Goal: Information Seeking & Learning: Find specific fact

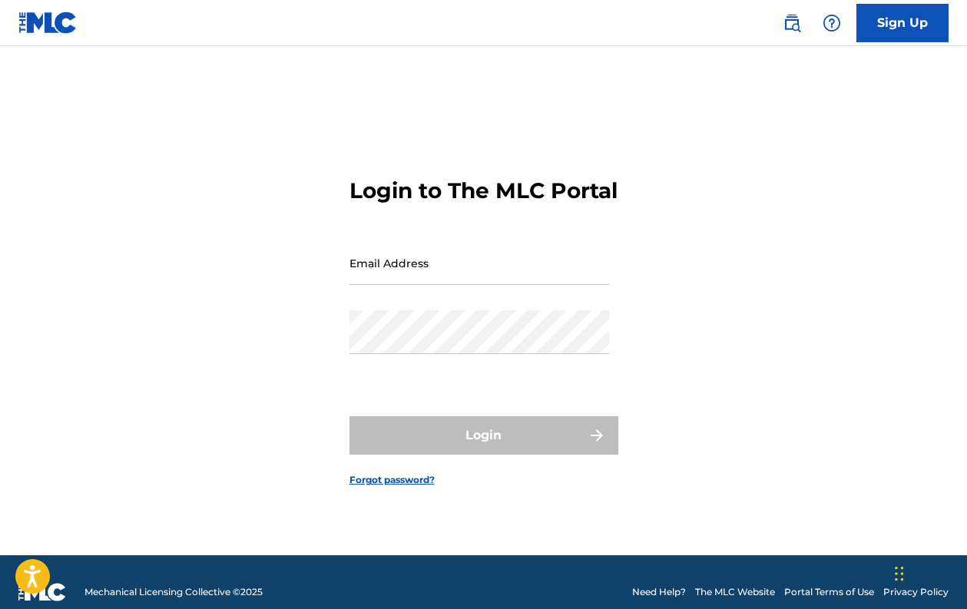
click at [548, 285] on input "Email Address" at bounding box center [479, 263] width 260 height 44
type input "[EMAIL_ADDRESS][DOMAIN_NAME]"
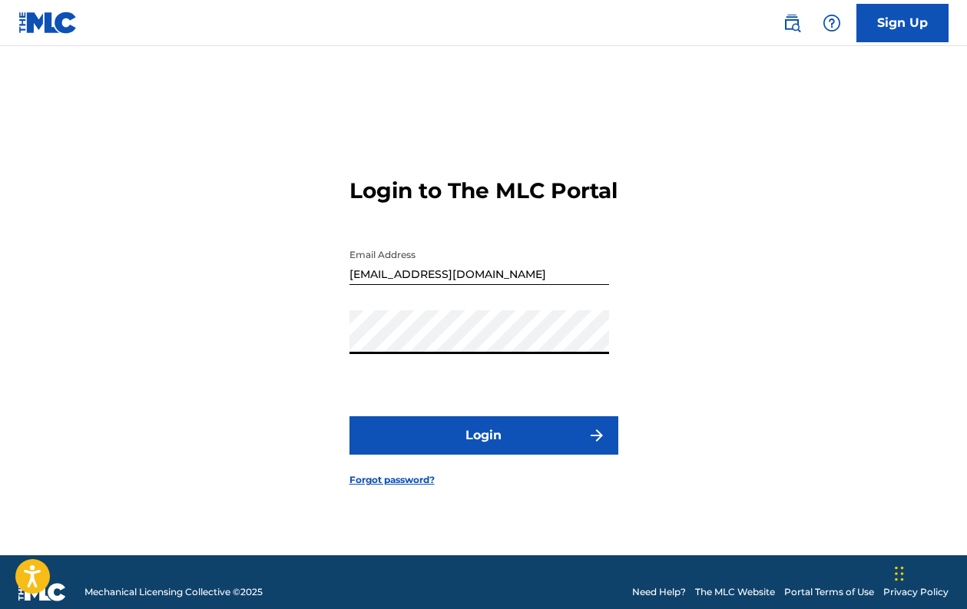
click at [490, 443] on button "Login" at bounding box center [483, 435] width 269 height 38
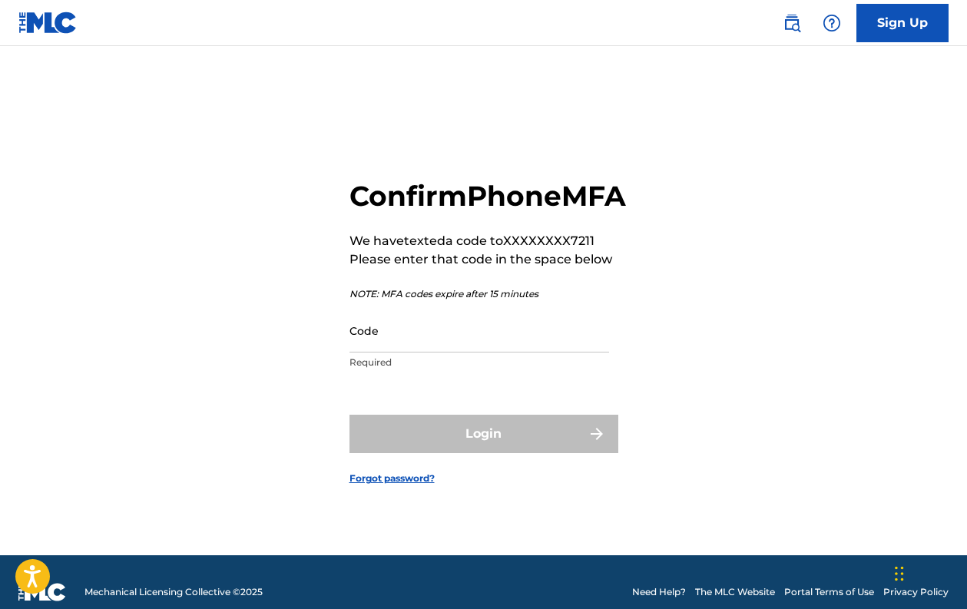
click at [478, 346] on input "Code" at bounding box center [479, 331] width 260 height 44
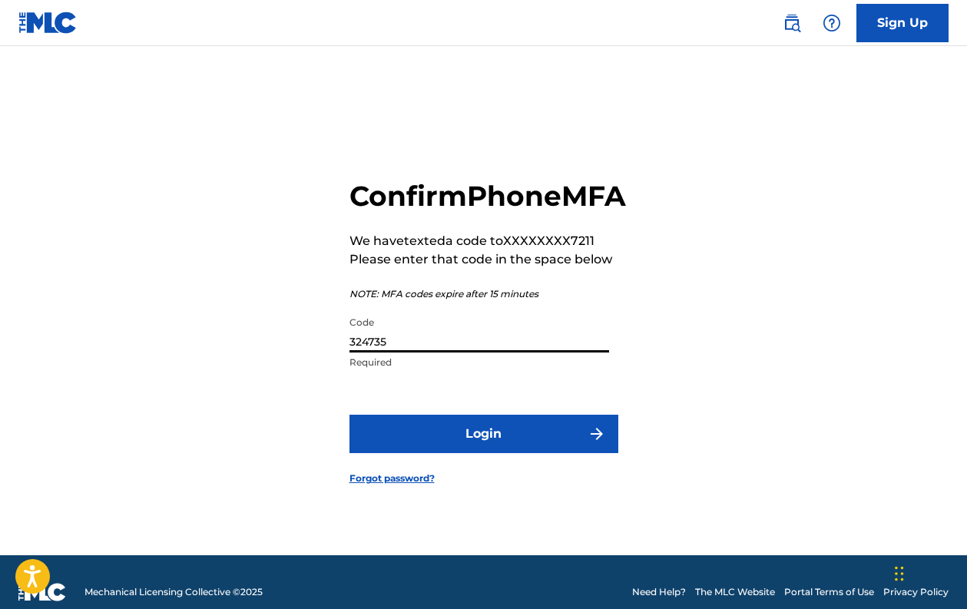
type input "324735"
click at [490, 425] on form "Confirm Phone MFA We have texted a code to XXXXXXXX7211 Please enter that code …" at bounding box center [483, 319] width 269 height 471
click at [490, 433] on button "Login" at bounding box center [483, 434] width 269 height 38
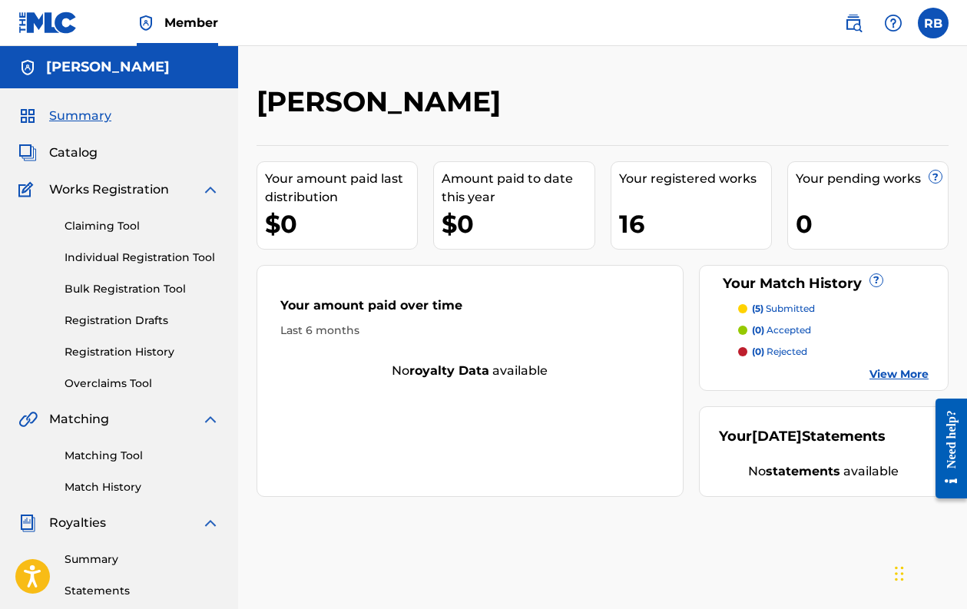
click at [154, 348] on link "Registration History" at bounding box center [142, 352] width 155 height 16
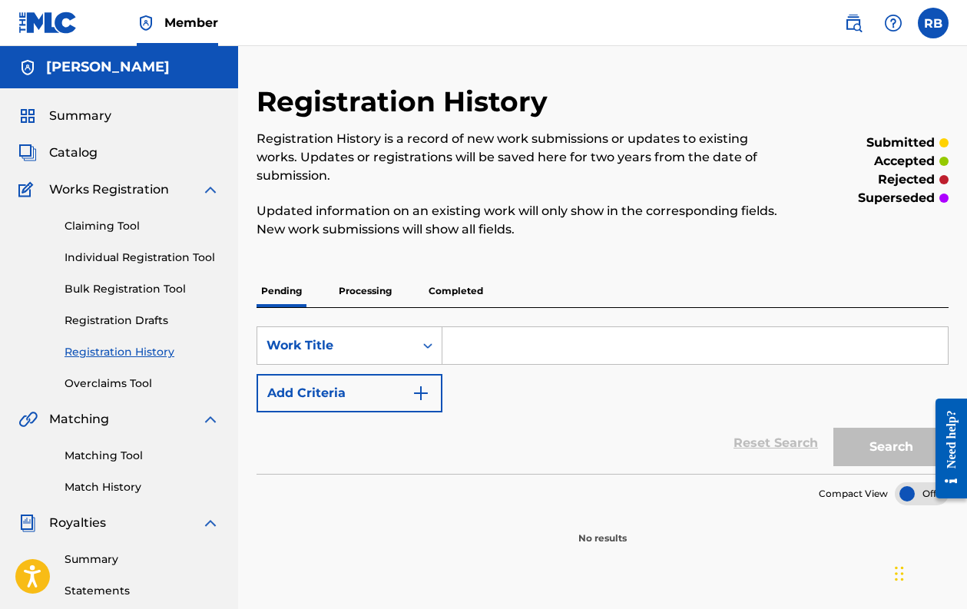
click at [449, 301] on p "Completed" at bounding box center [456, 291] width 64 height 32
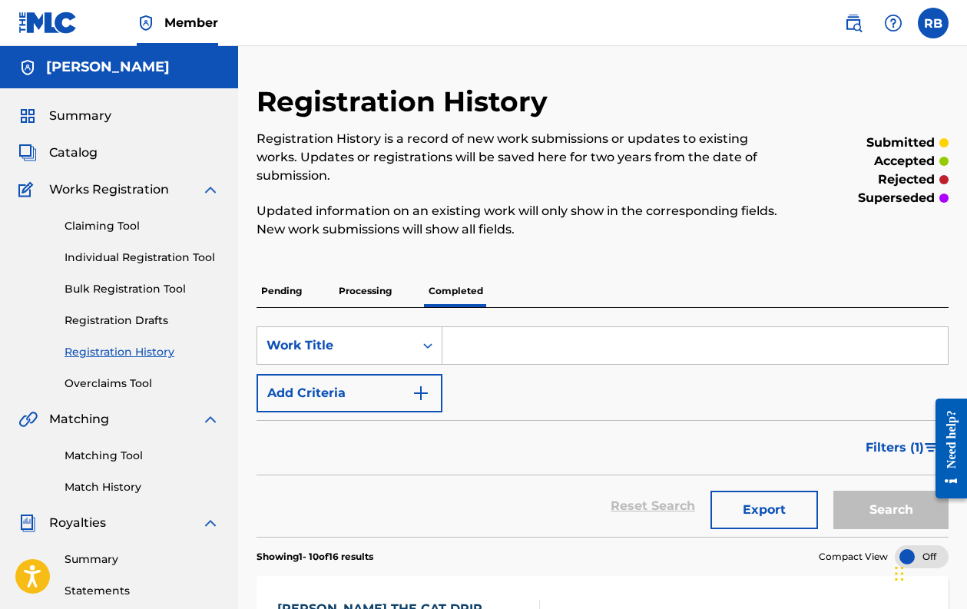
click at [69, 112] on span "Summary" at bounding box center [80, 116] width 62 height 18
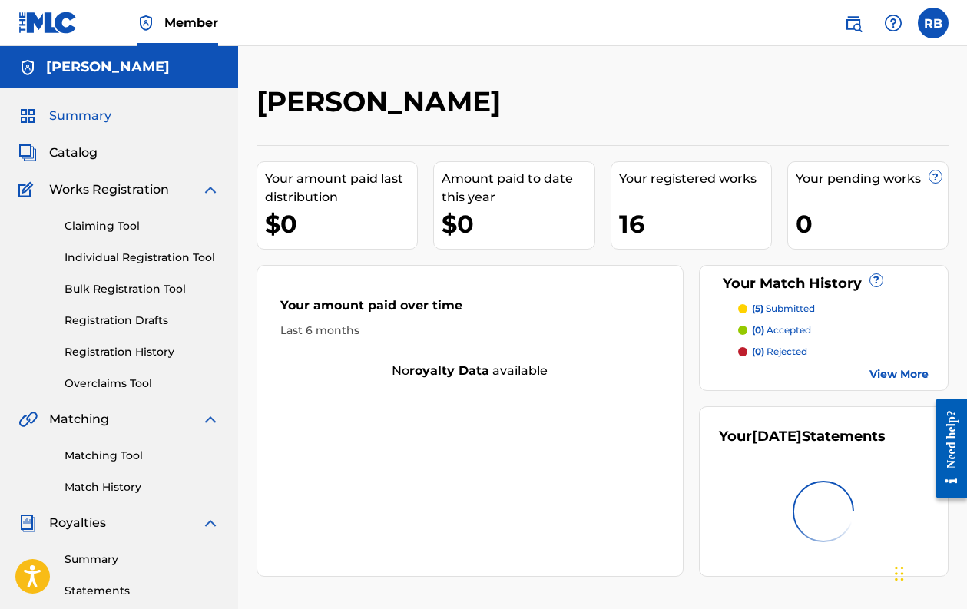
click at [76, 159] on span "Catalog" at bounding box center [73, 153] width 48 height 18
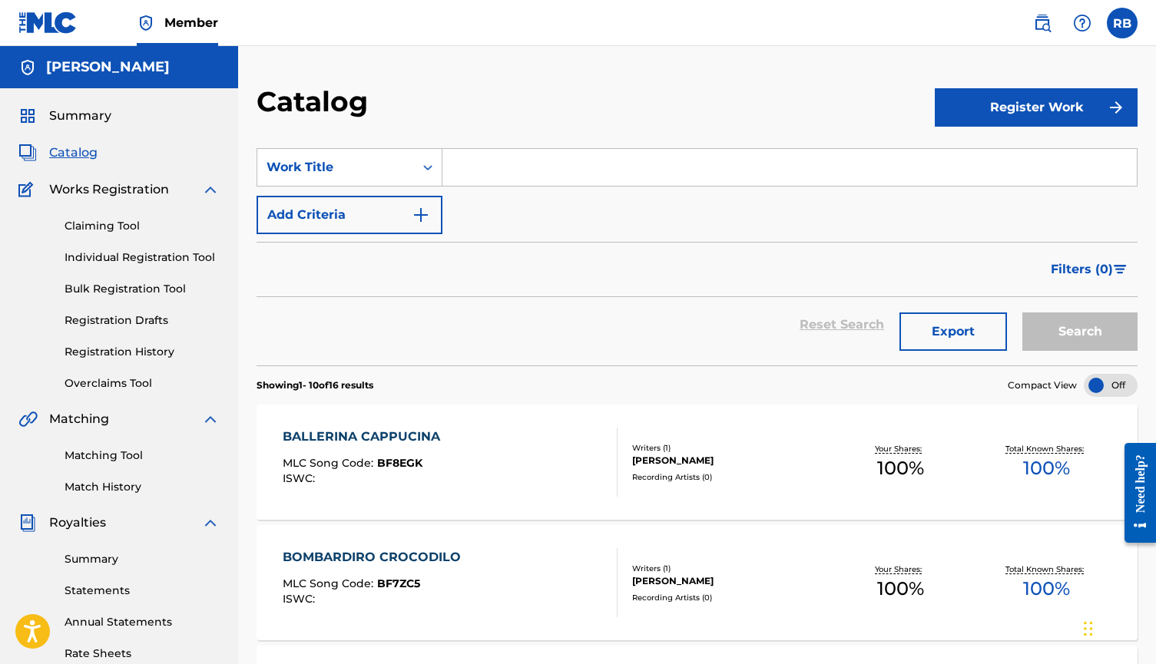
click at [122, 482] on link "Match History" at bounding box center [142, 487] width 155 height 16
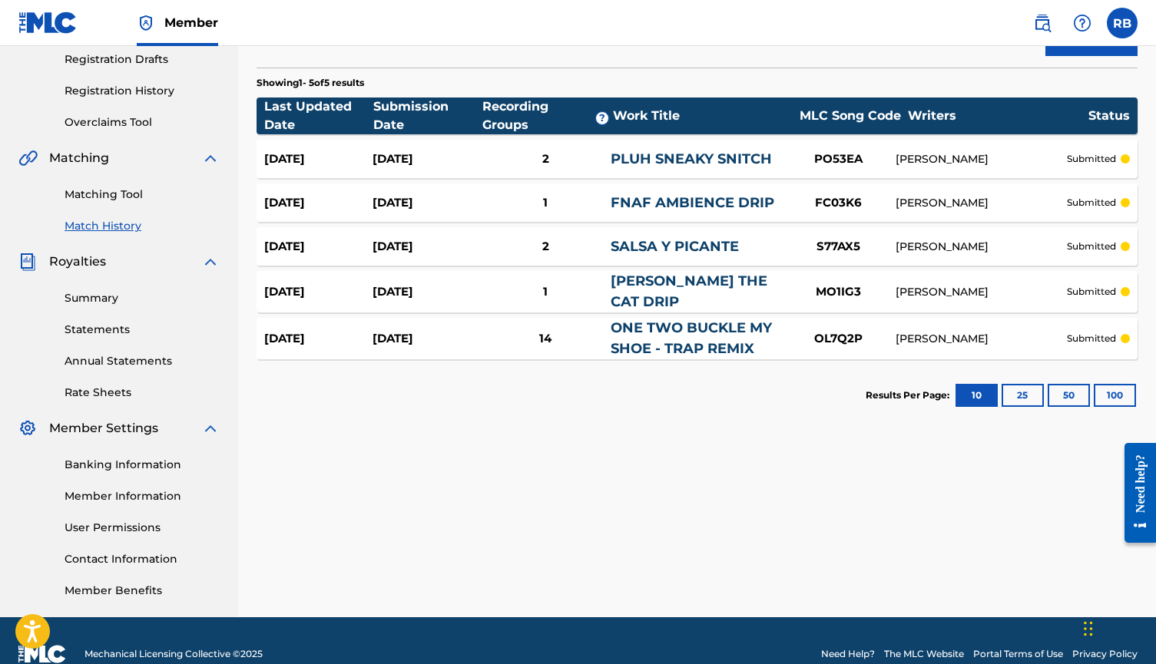
scroll to position [255, 0]
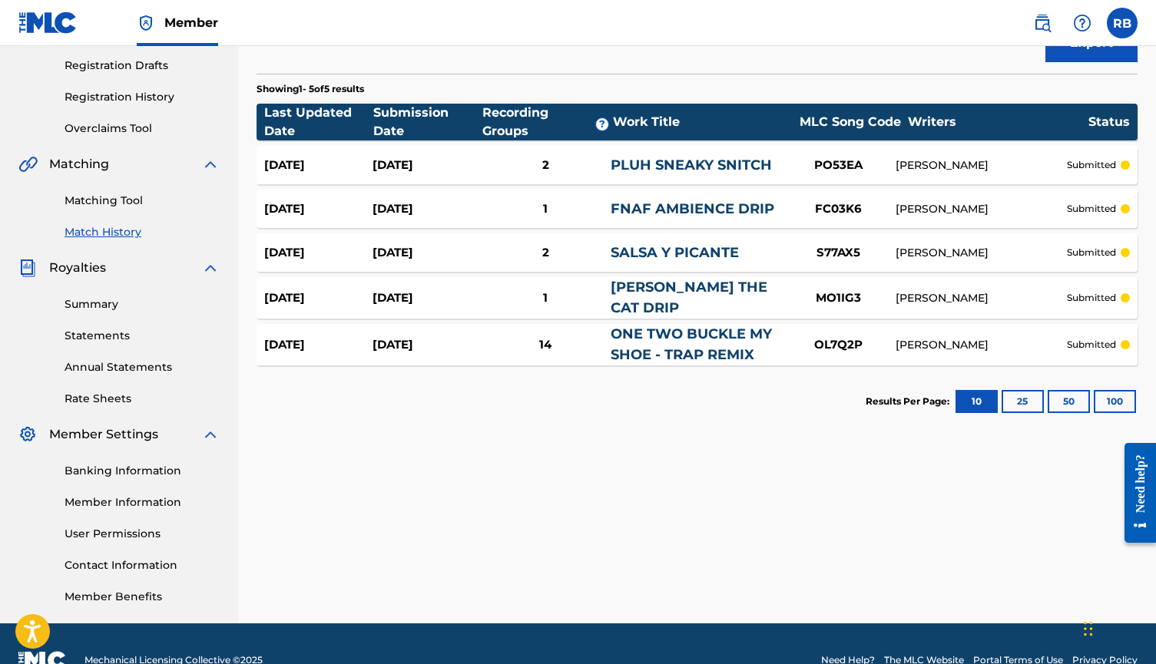
click at [687, 349] on link "ONE TWO BUCKLE MY SHOE - TRAP REMIX" at bounding box center [691, 345] width 161 height 38
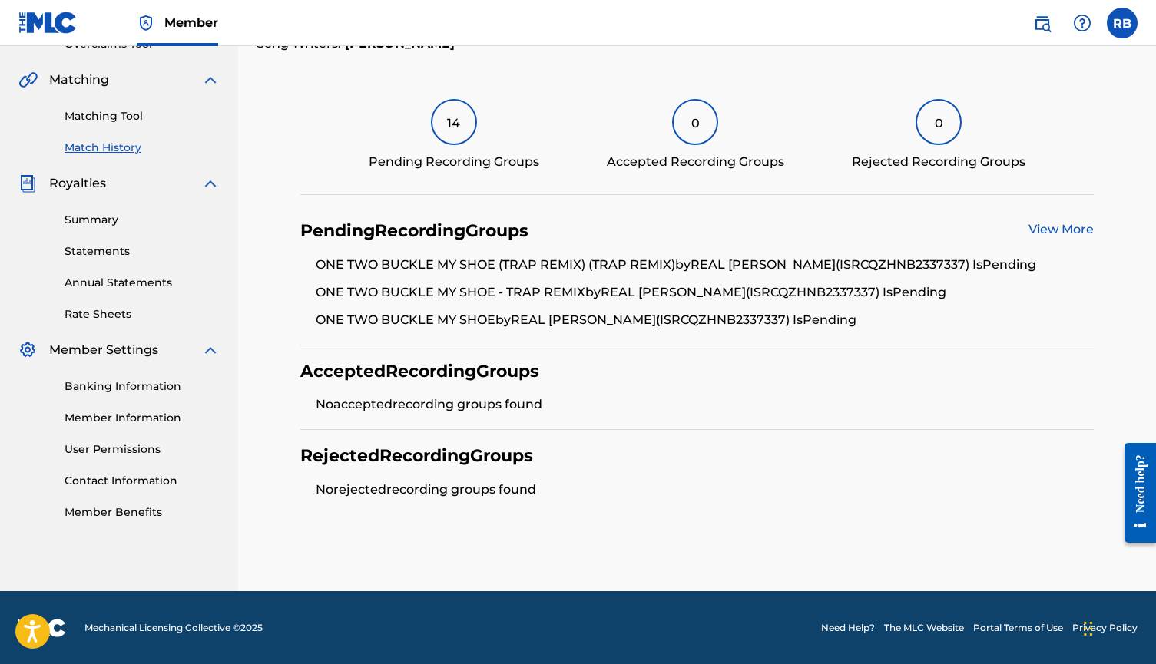
scroll to position [339, 0]
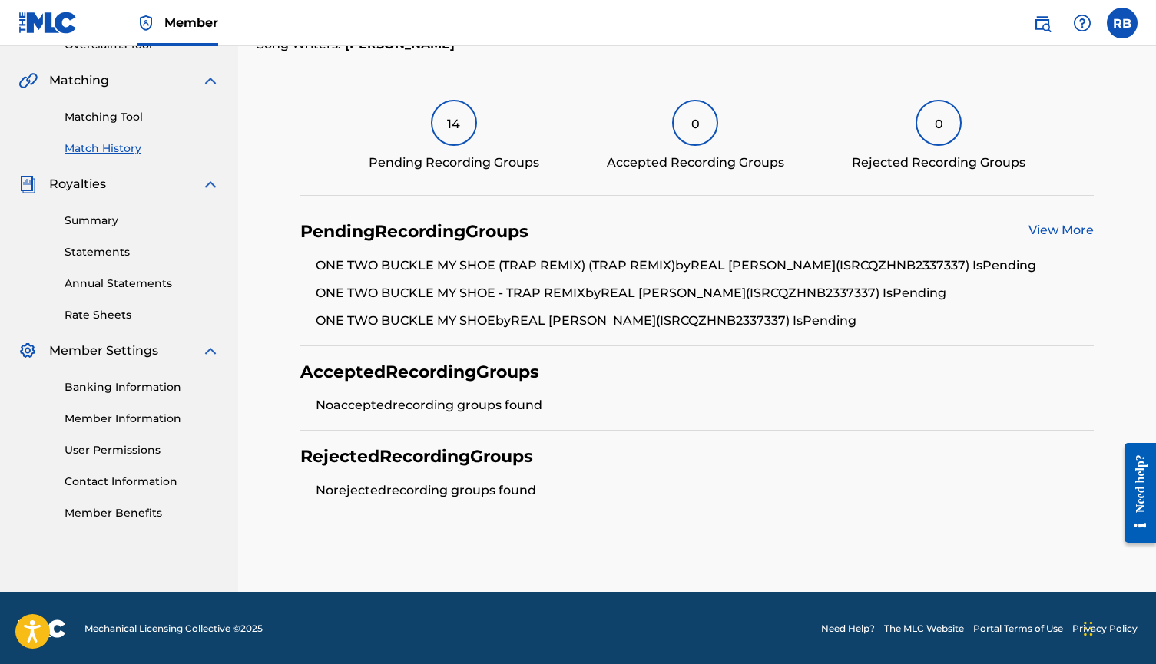
click at [966, 236] on link "View More" at bounding box center [1060, 230] width 65 height 15
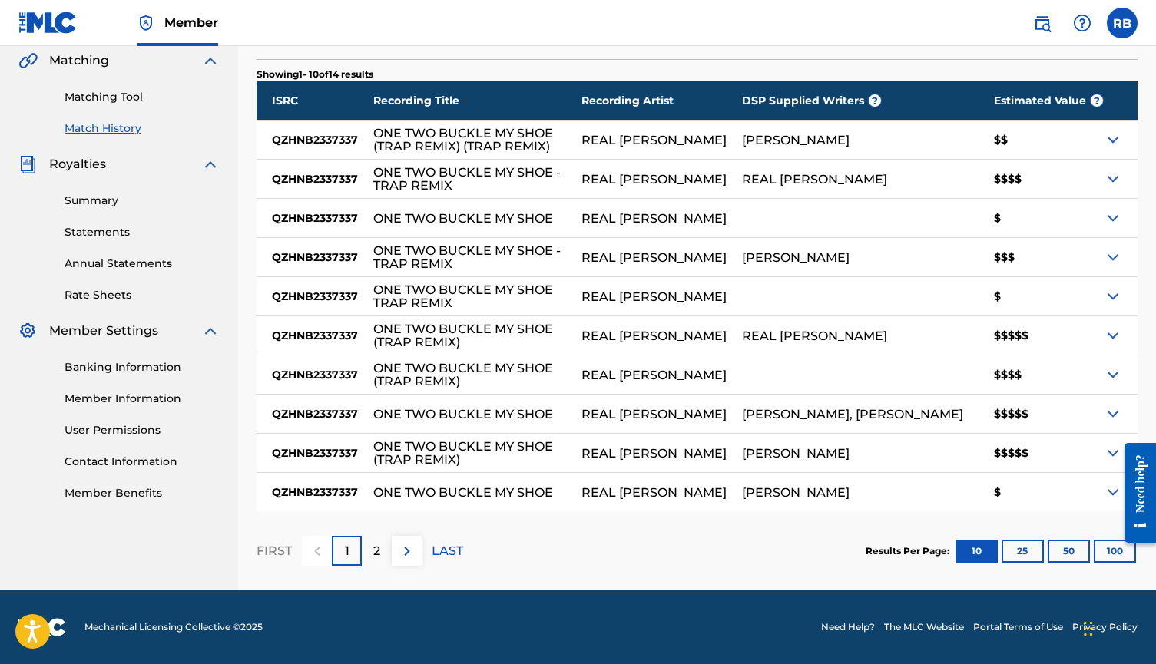
scroll to position [359, 0]
click at [392, 543] on button at bounding box center [407, 551] width 30 height 30
click at [355, 545] on div "1" at bounding box center [347, 551] width 30 height 30
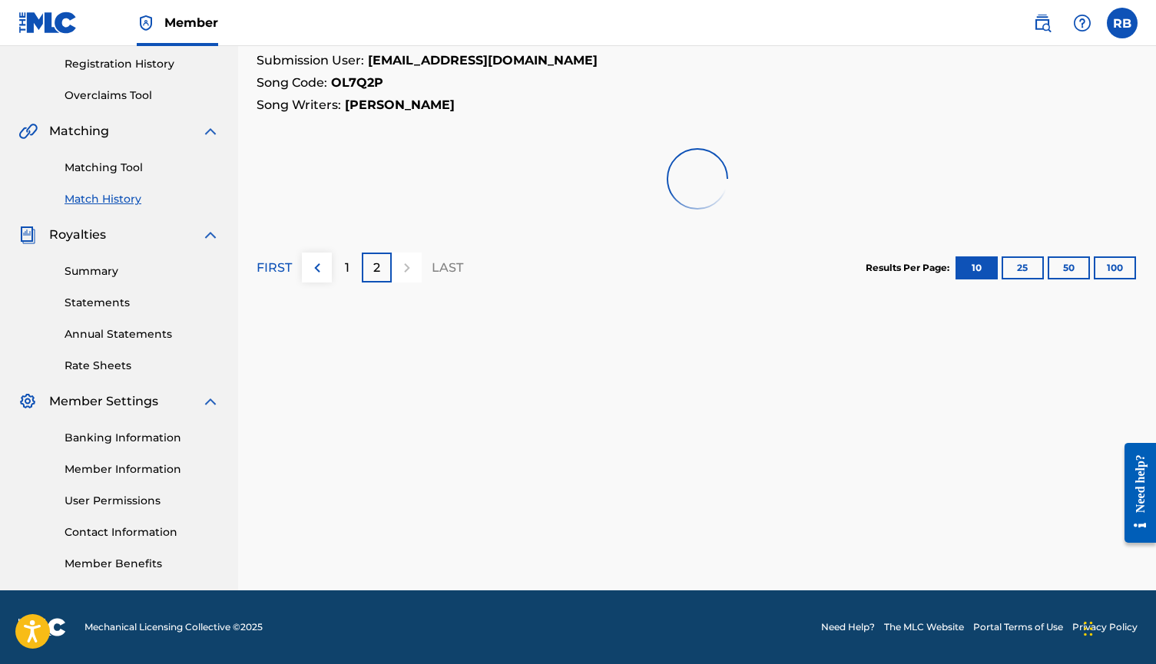
scroll to position [288, 0]
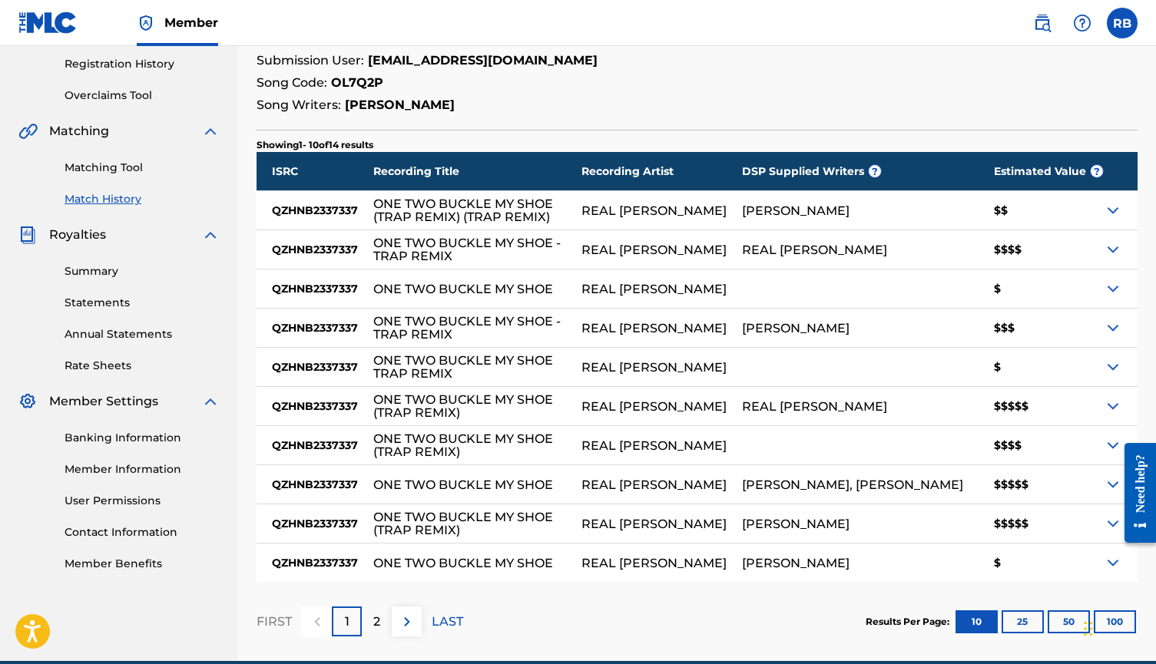
click at [966, 406] on img at bounding box center [1113, 406] width 18 height 18
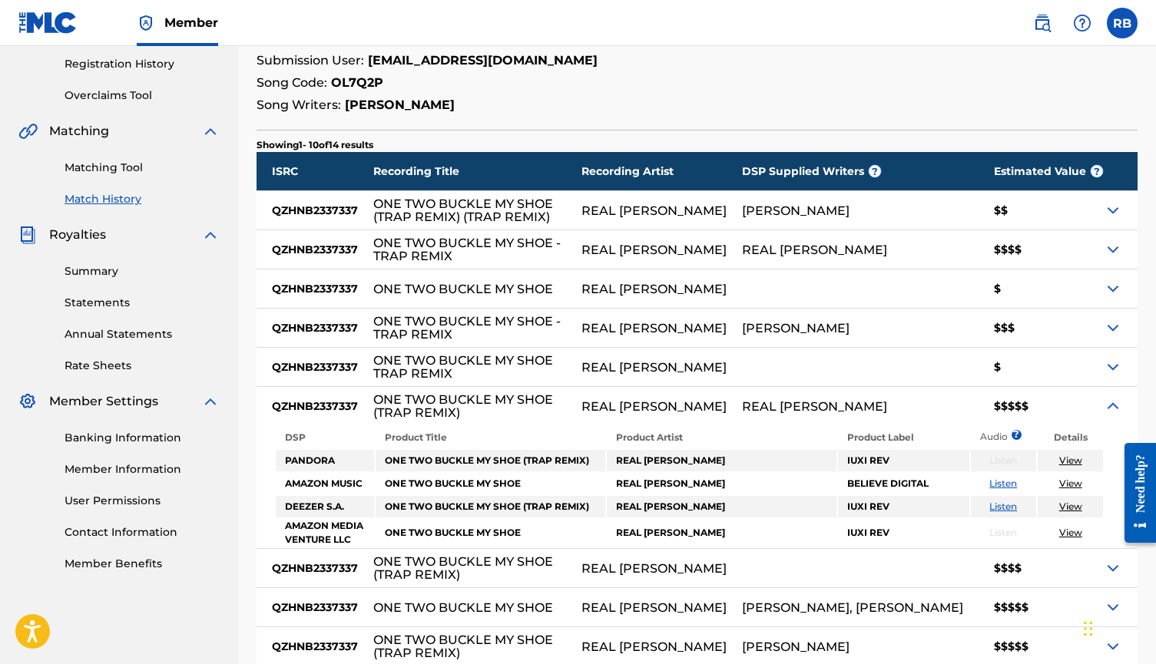
click at [966, 406] on img at bounding box center [1113, 406] width 18 height 18
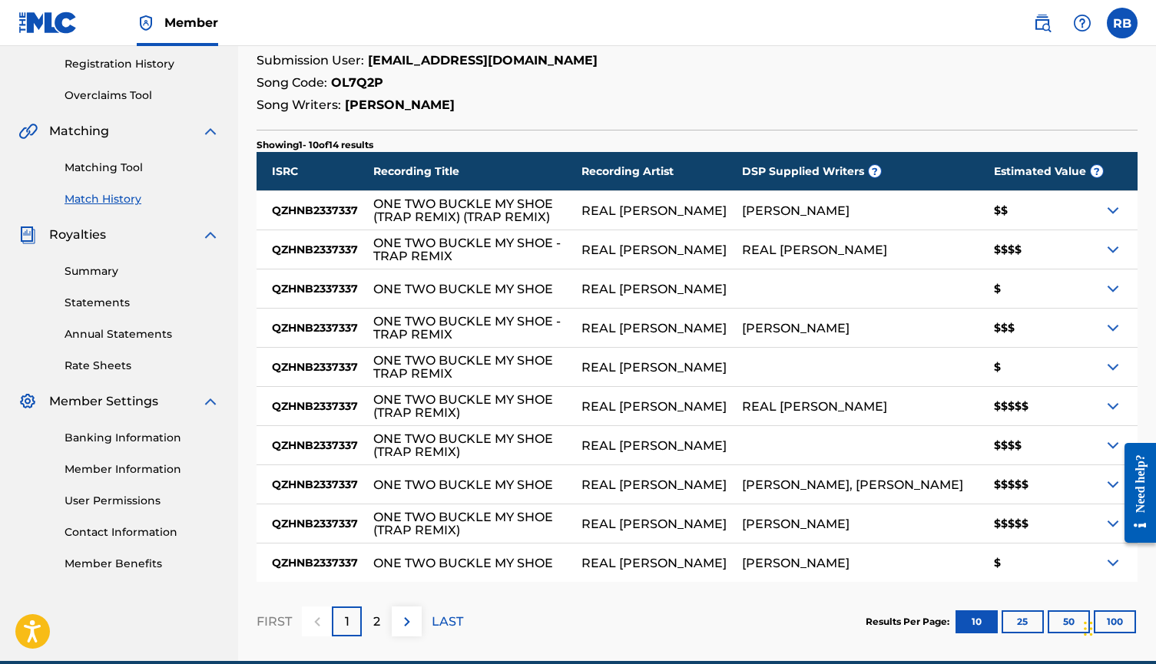
click at [966, 406] on img at bounding box center [1113, 406] width 18 height 18
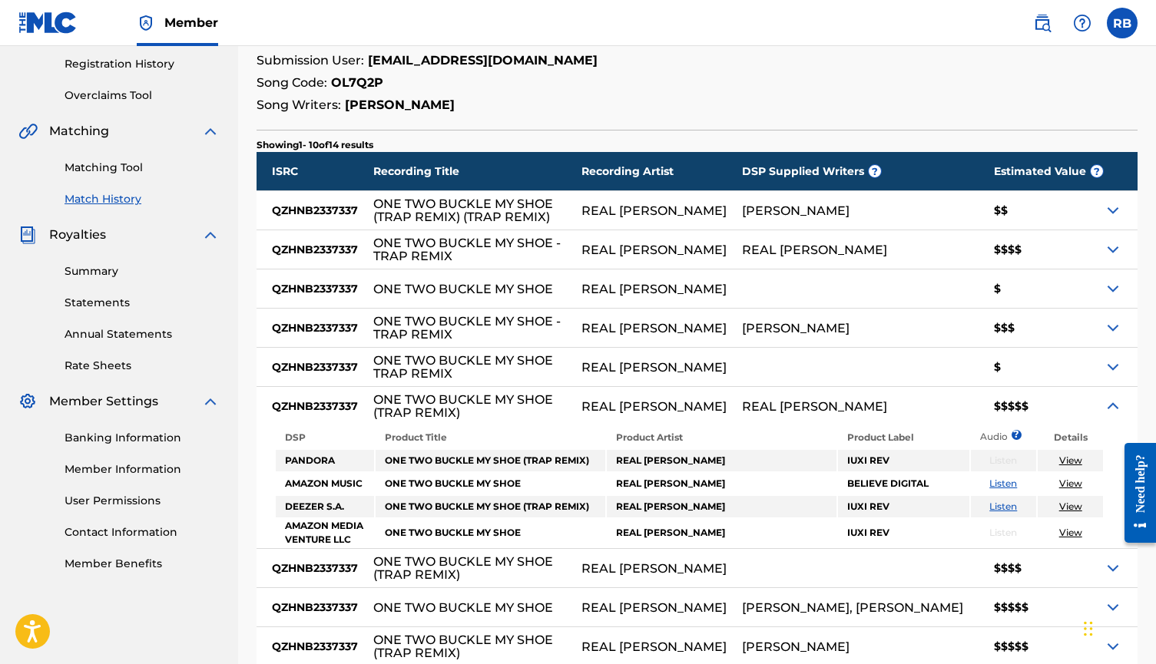
click at [966, 406] on img at bounding box center [1113, 406] width 18 height 18
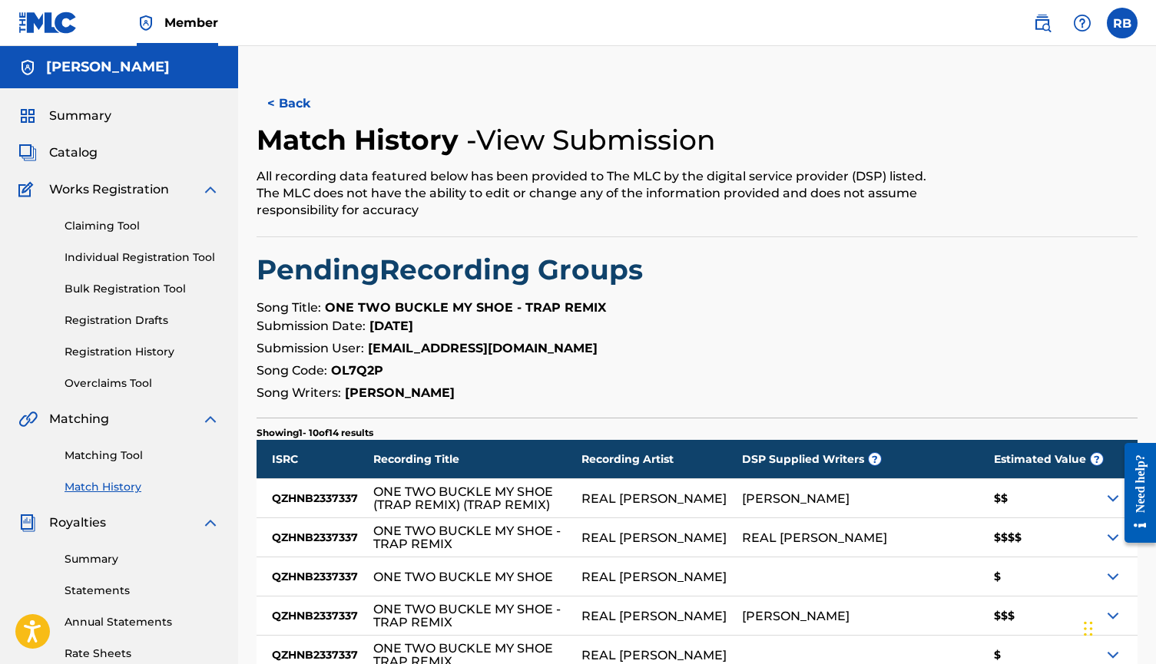
scroll to position [0, 0]
click at [78, 154] on span "Catalog" at bounding box center [73, 153] width 48 height 18
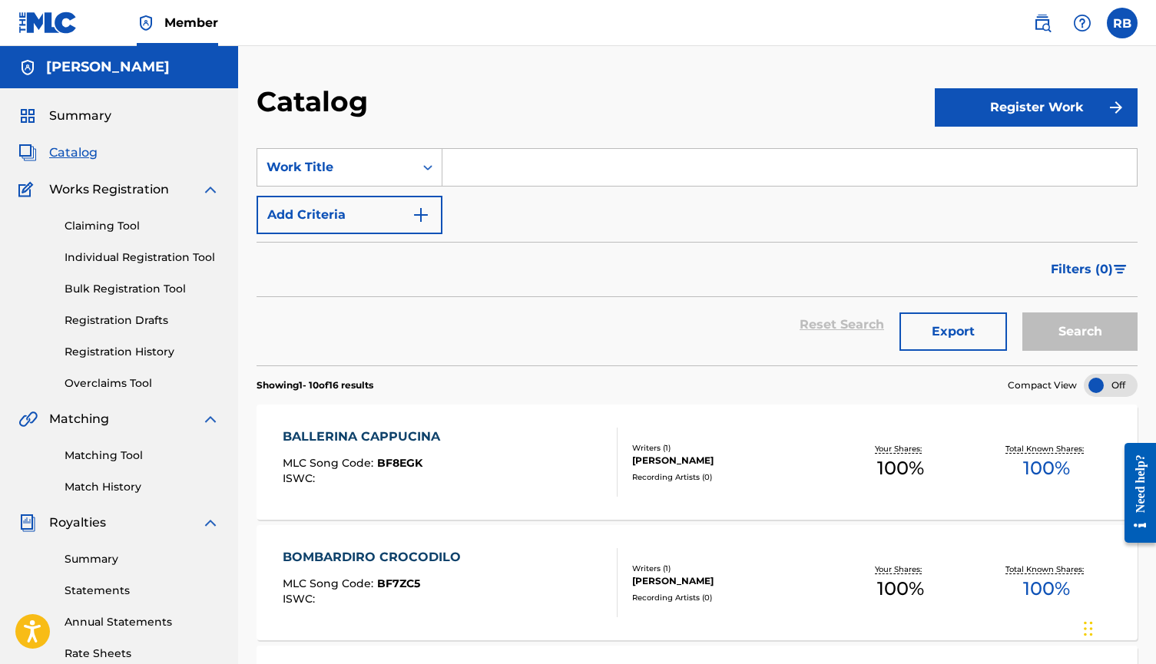
click at [966, 16] on img at bounding box center [1042, 23] width 18 height 18
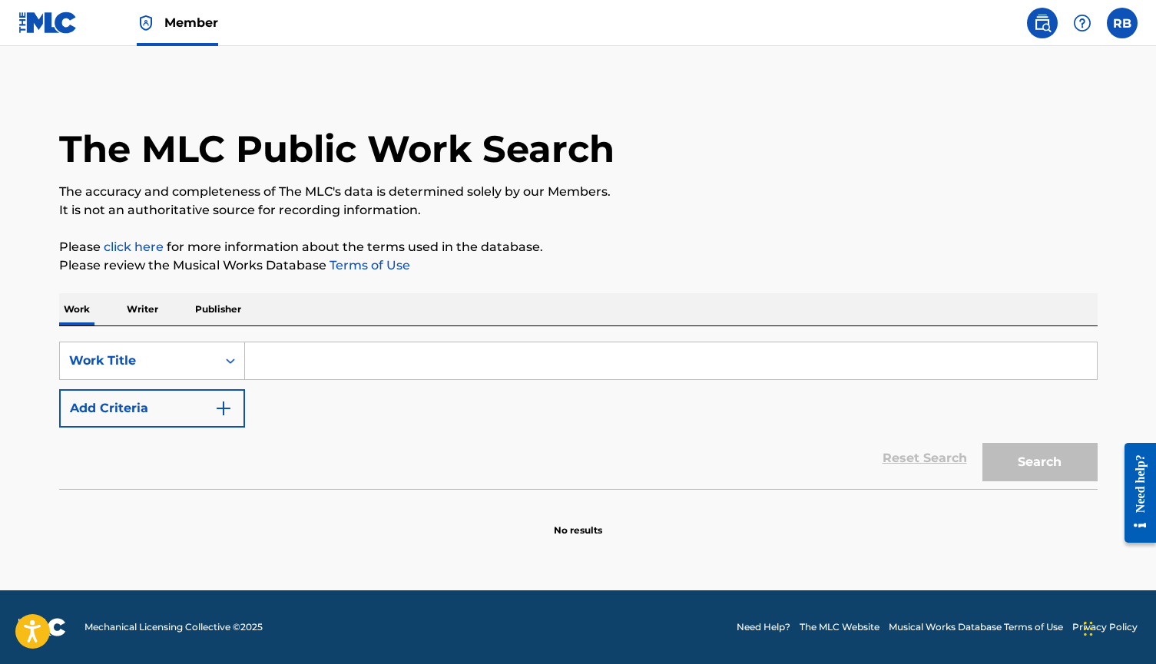
click at [148, 315] on p "Writer" at bounding box center [142, 309] width 41 height 32
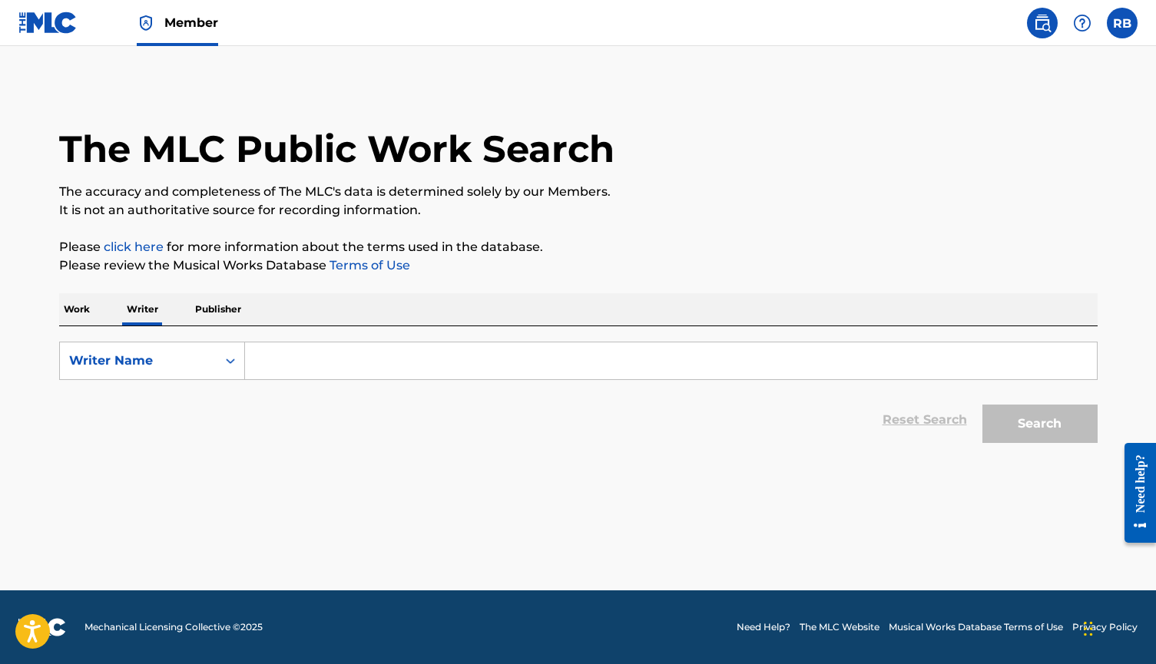
click at [382, 378] on input "Search Form" at bounding box center [671, 361] width 852 height 37
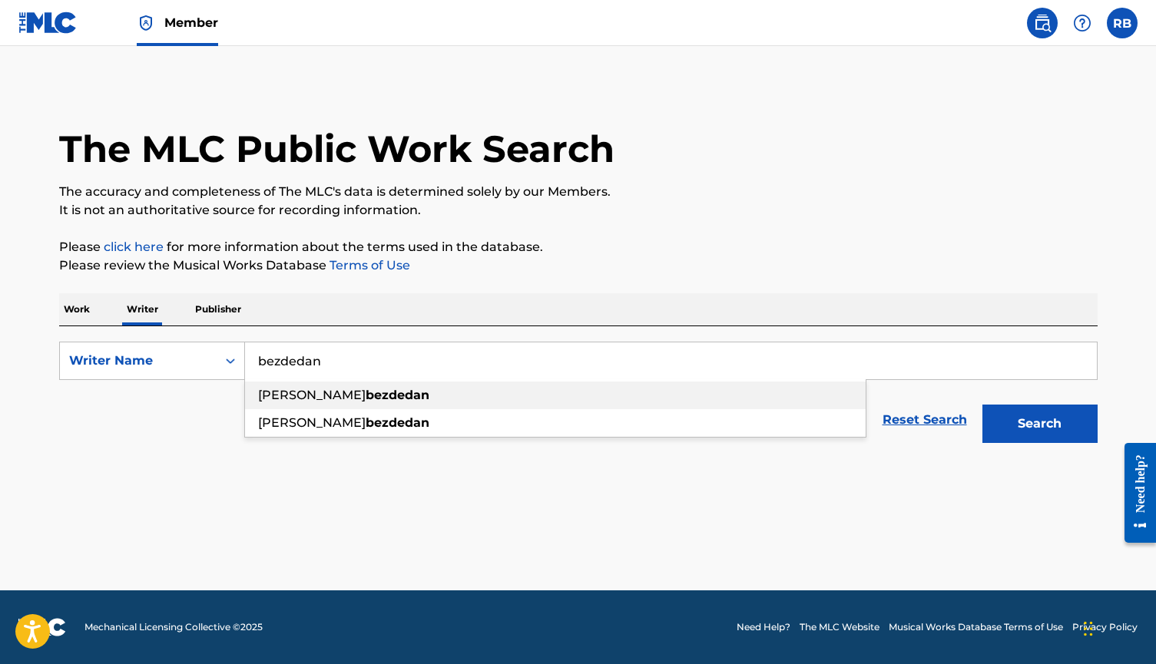
click at [418, 411] on div "[PERSON_NAME]" at bounding box center [555, 423] width 621 height 28
type input "[PERSON_NAME]"
click at [966, 431] on button "Search" at bounding box center [1039, 424] width 115 height 38
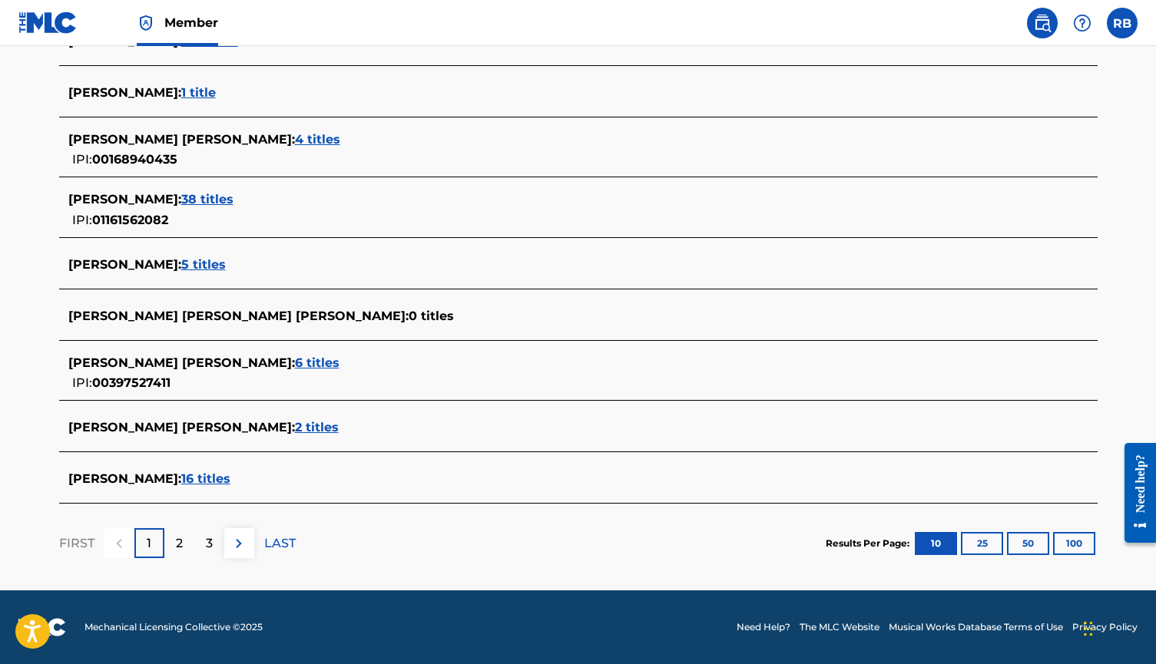
scroll to position [522, 0]
click at [230, 482] on span "16 titles" at bounding box center [205, 479] width 49 height 15
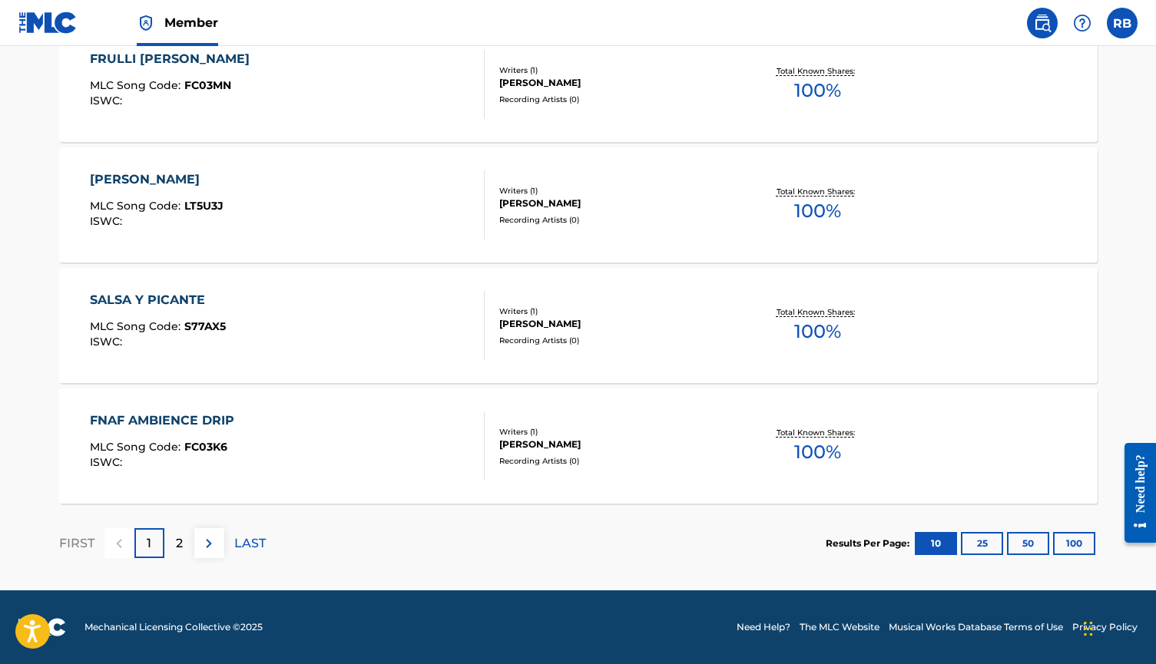
scroll to position [1216, 0]
click at [177, 539] on p "2" at bounding box center [179, 544] width 7 height 18
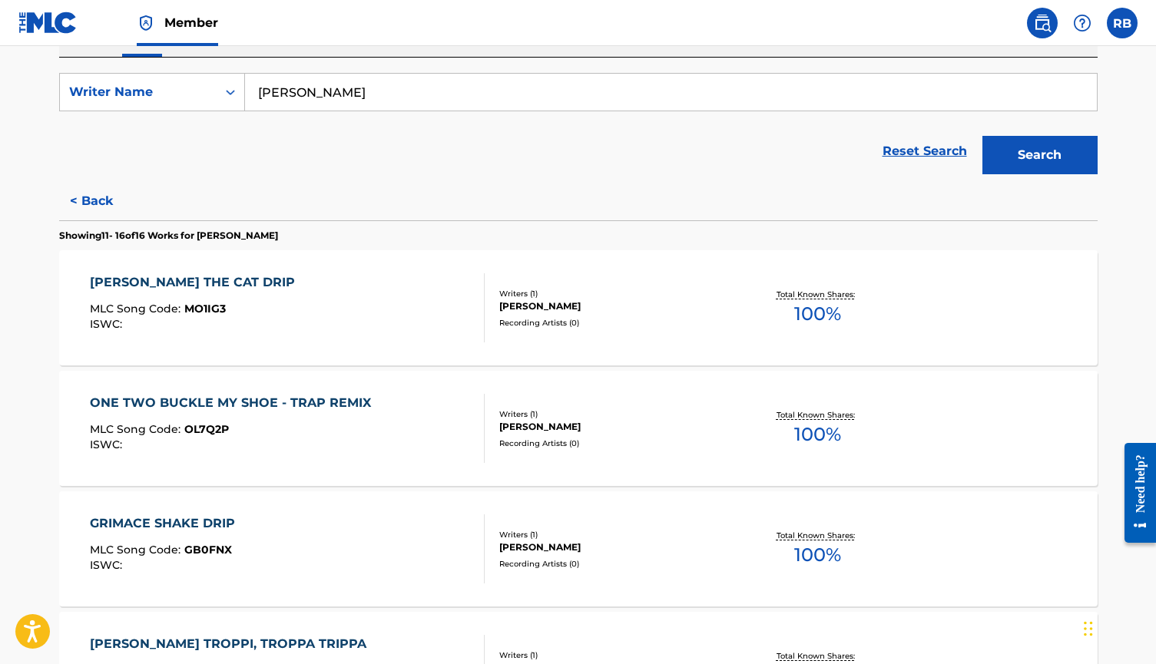
scroll to position [271, 0]
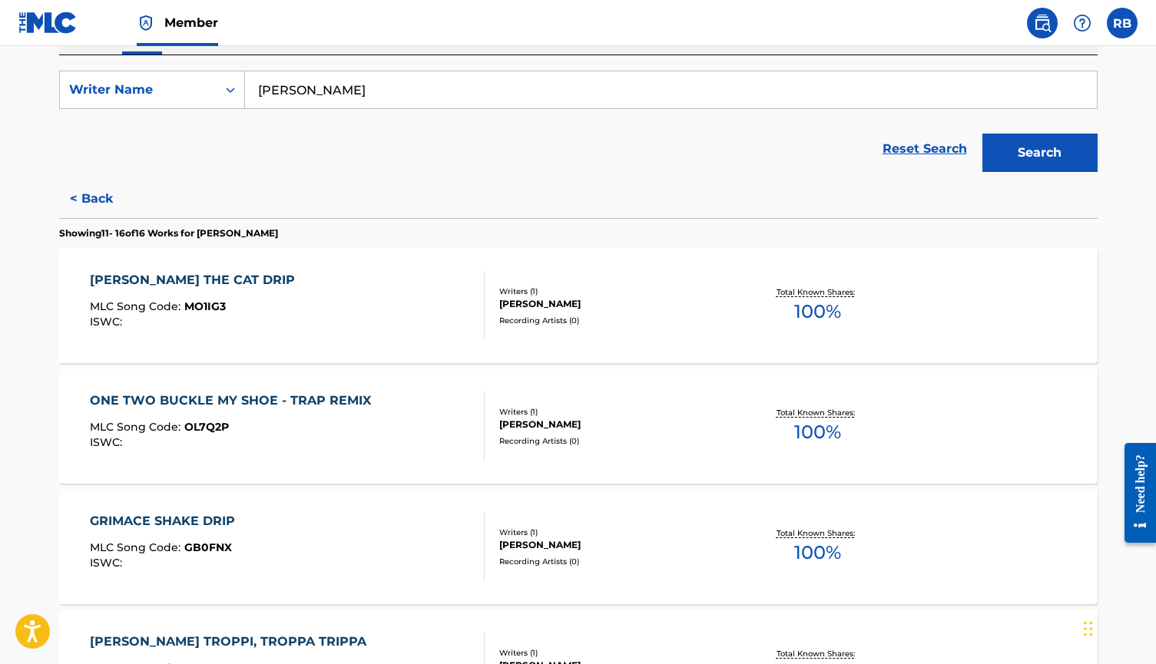
click at [224, 283] on div "[PERSON_NAME] THE CAT DRIP" at bounding box center [196, 280] width 213 height 18
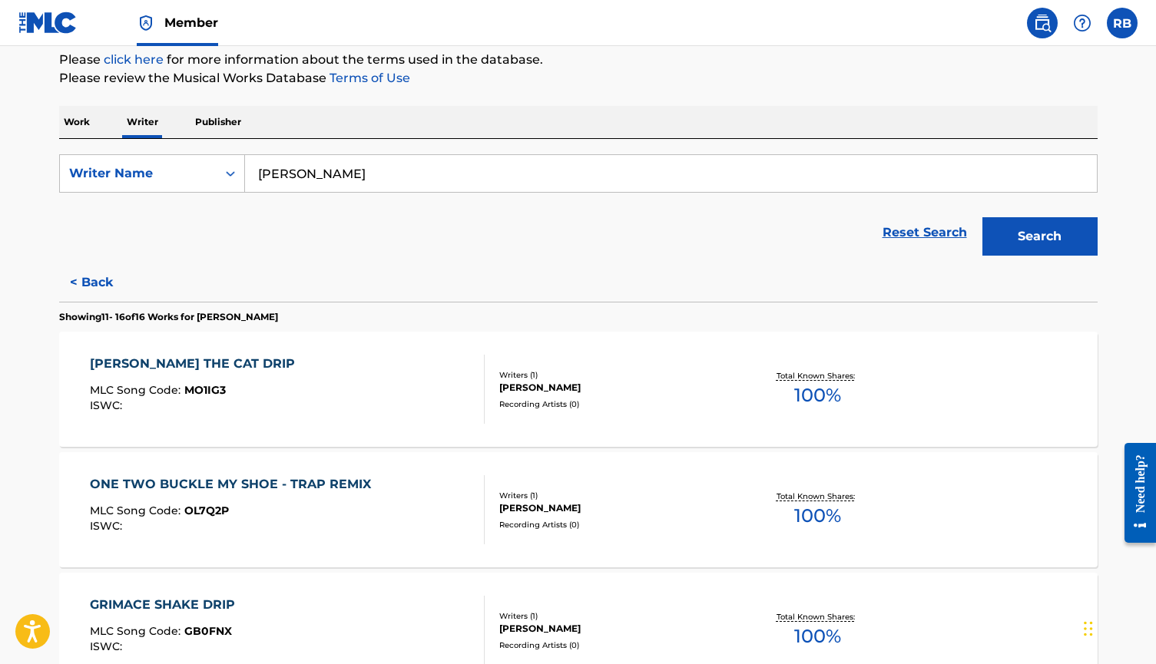
scroll to position [100, 0]
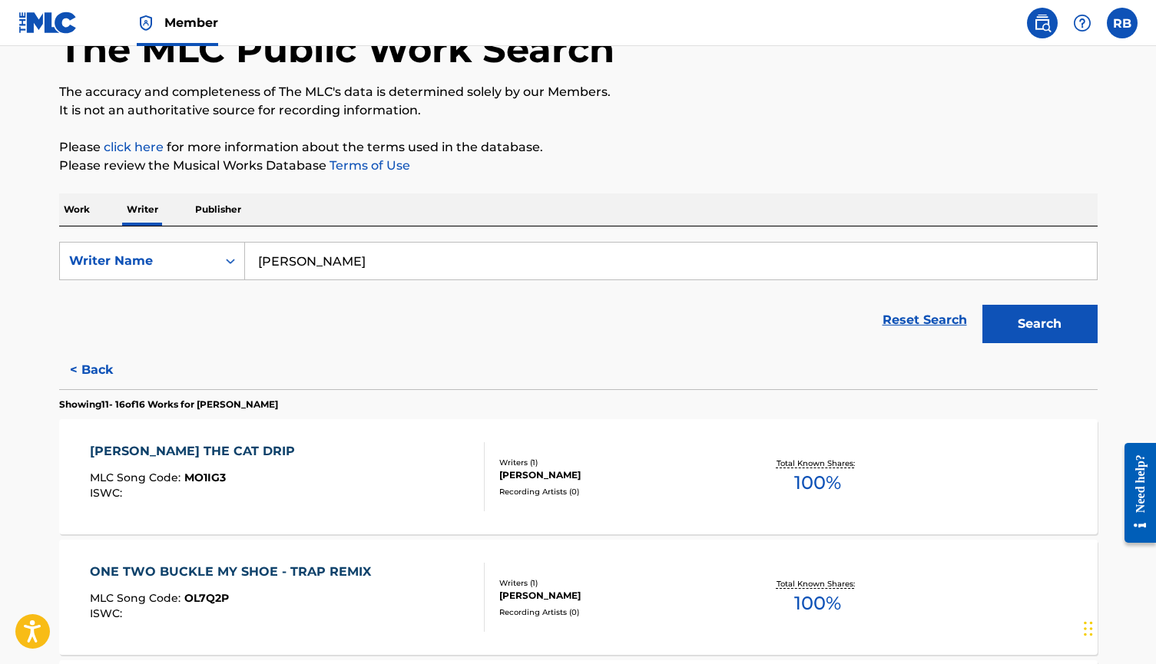
click at [234, 207] on p "Publisher" at bounding box center [217, 210] width 55 height 32
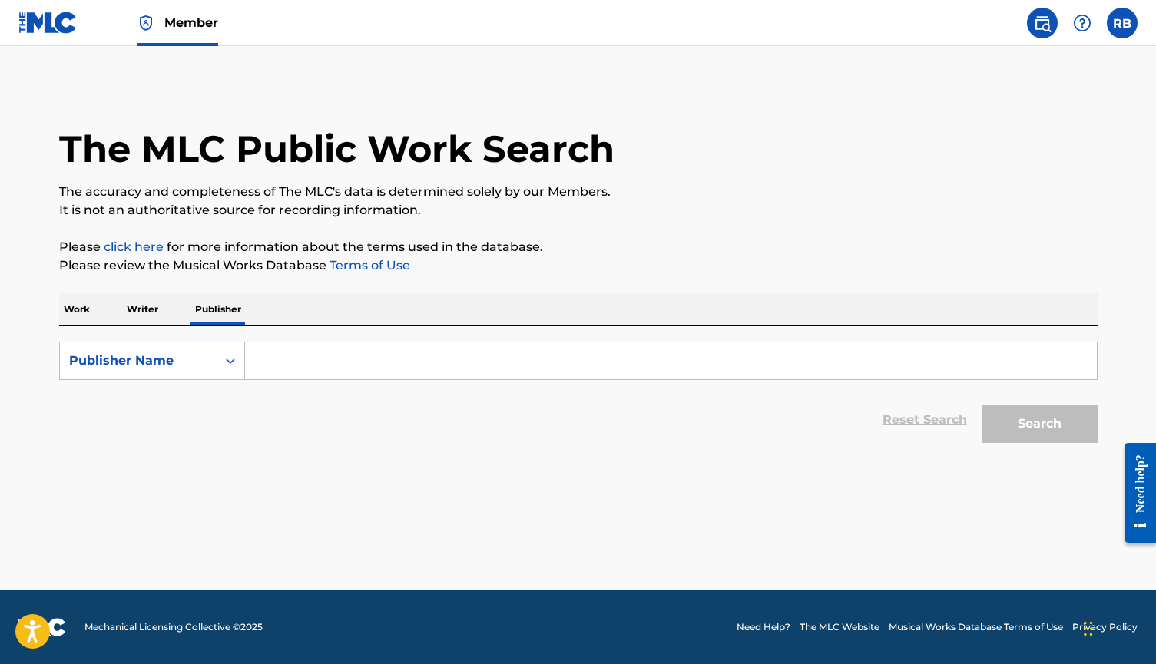
click at [99, 308] on div "Work Writer Publisher" at bounding box center [578, 309] width 1038 height 32
click at [85, 308] on p "Work" at bounding box center [76, 309] width 35 height 32
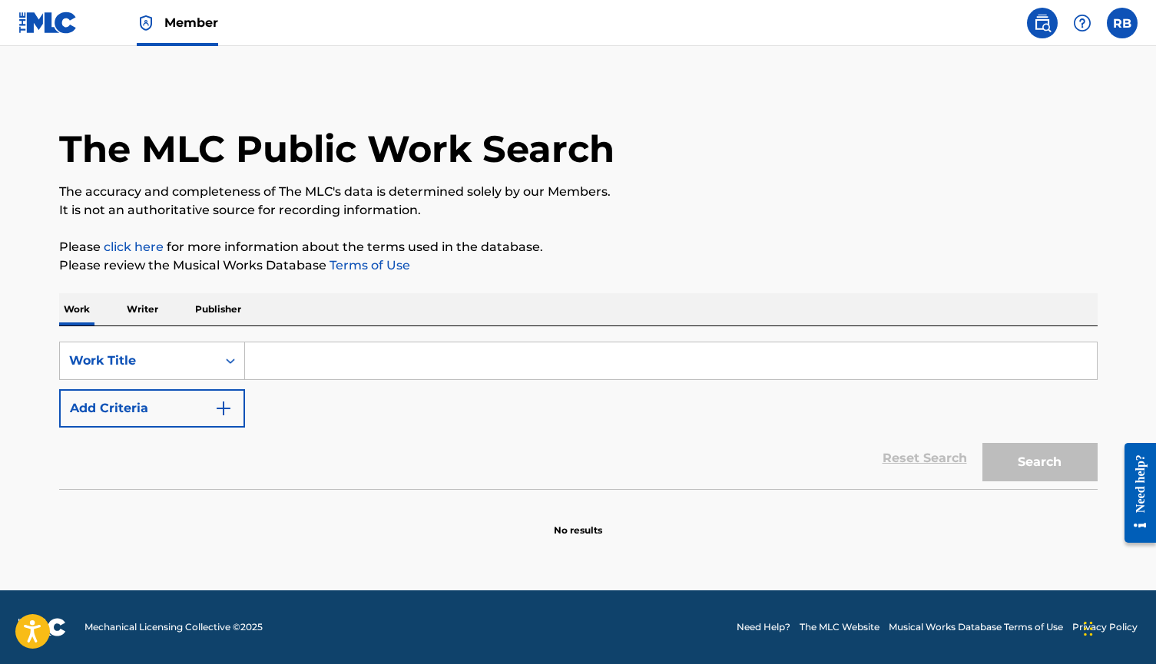
click at [151, 315] on p "Writer" at bounding box center [142, 309] width 41 height 32
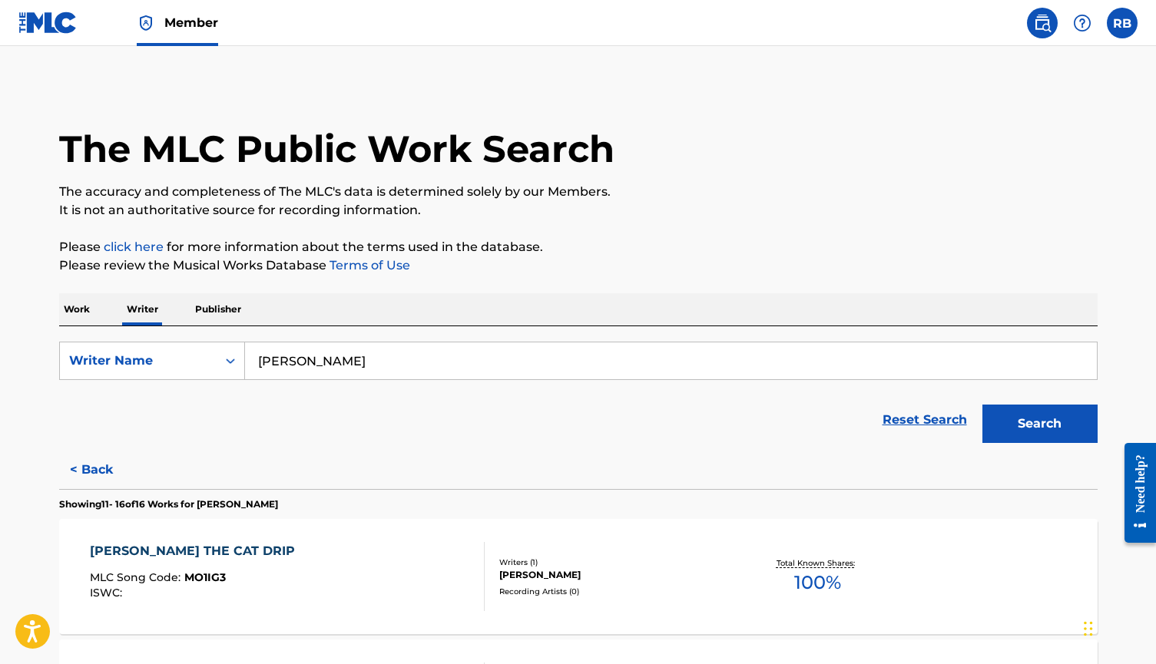
click at [53, 32] on img at bounding box center [47, 23] width 59 height 22
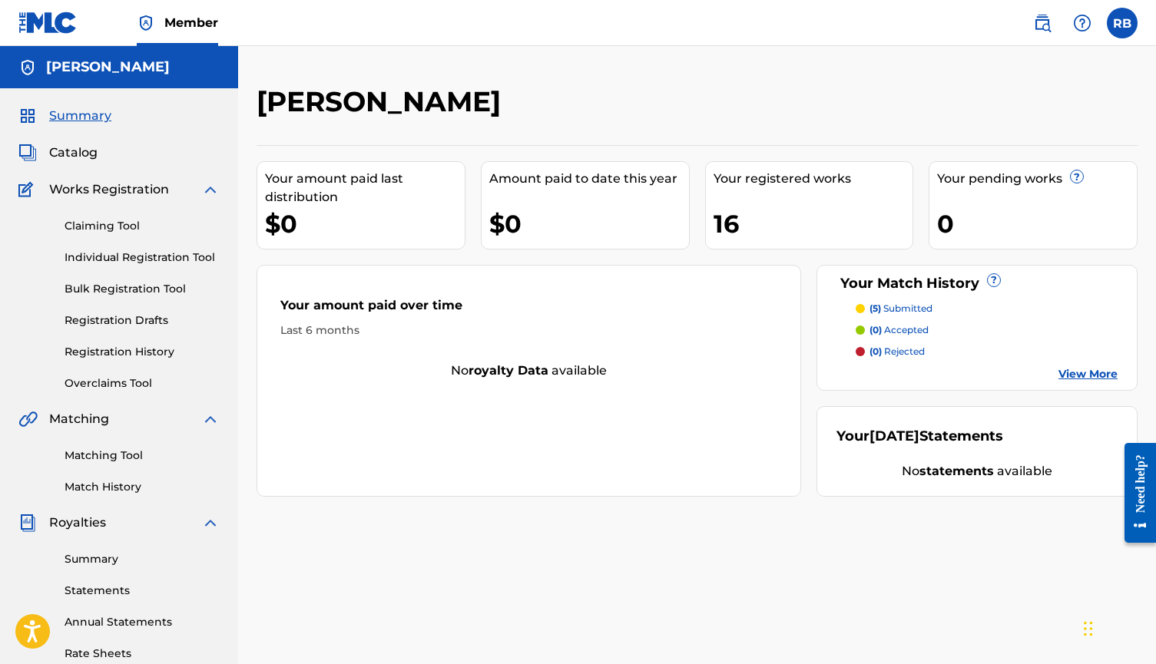
click at [966, 375] on link "View More" at bounding box center [1087, 374] width 59 height 16
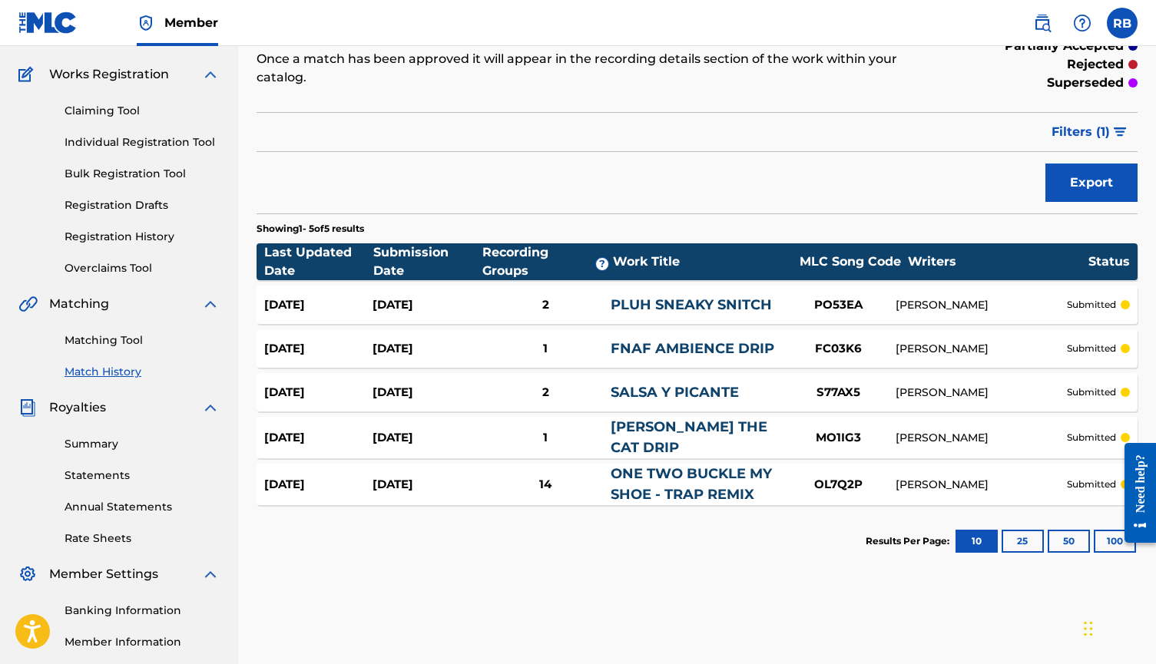
scroll to position [116, 0]
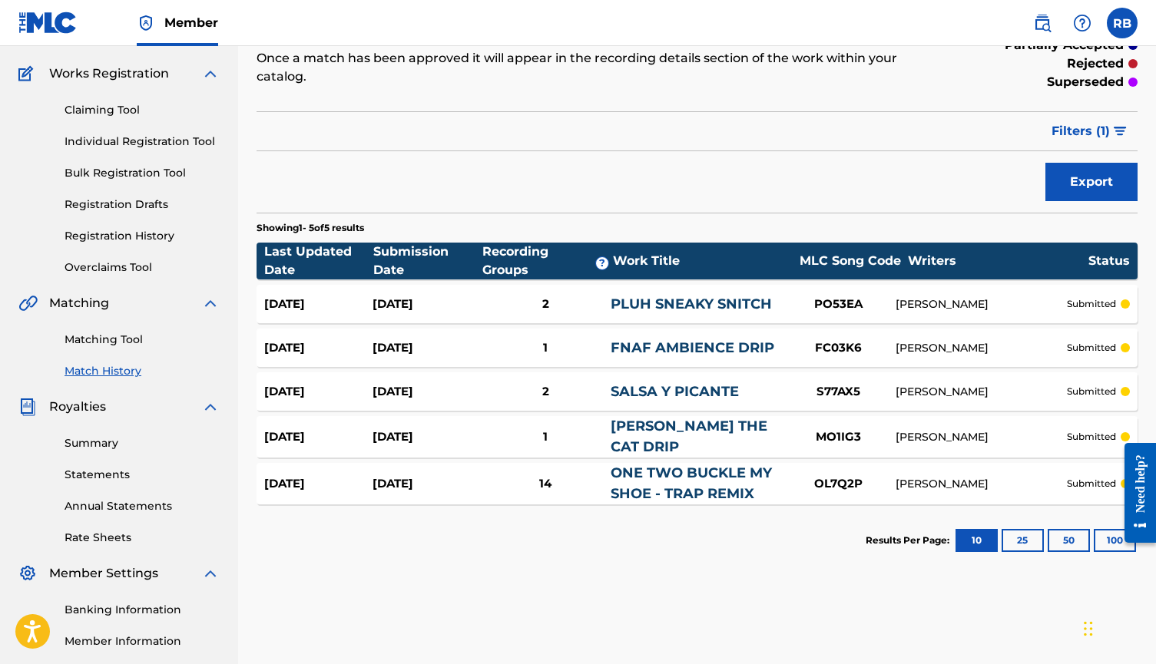
click at [710, 308] on link "PLUH SNEAKY SNITCH" at bounding box center [691, 304] width 161 height 17
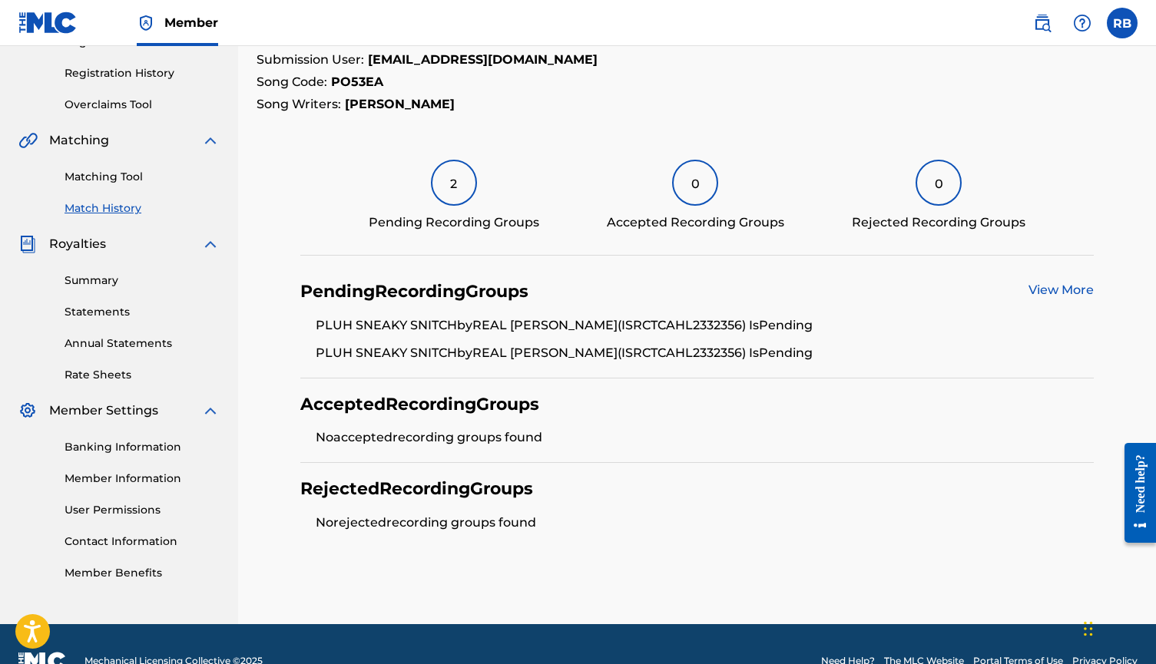
scroll to position [280, 0]
